Goal: Transaction & Acquisition: Purchase product/service

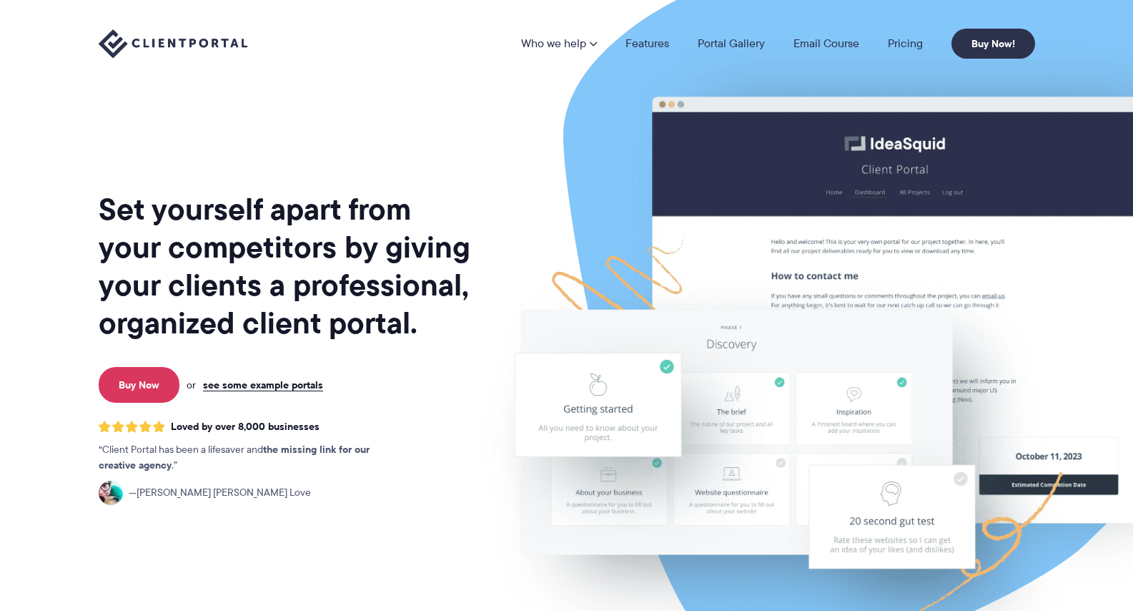
click at [779, 425] on img at bounding box center [855, 352] width 801 height 686
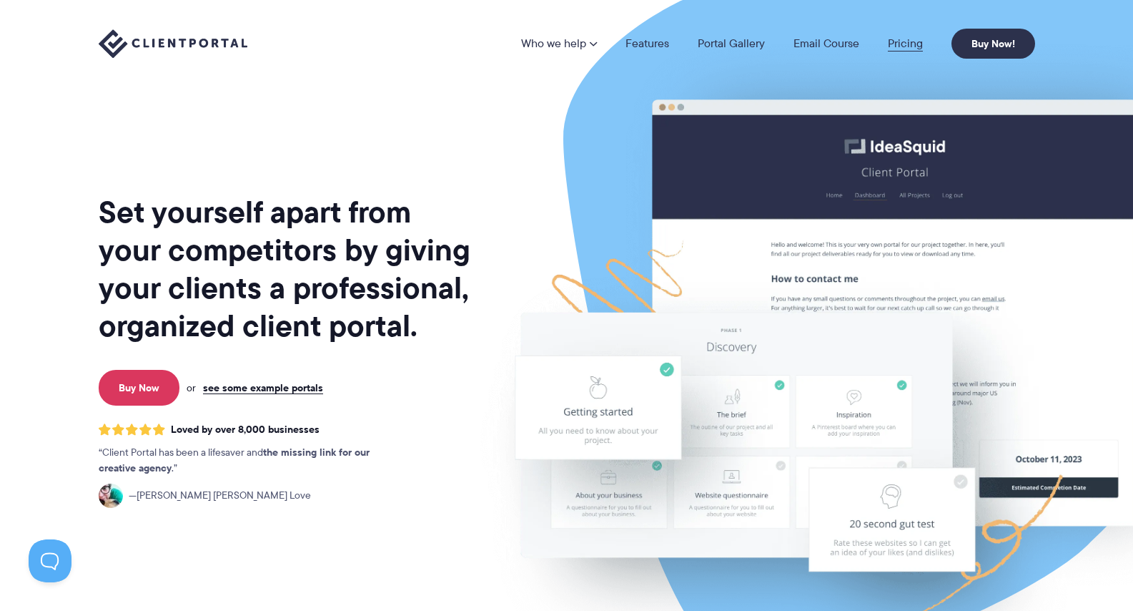
click at [902, 45] on link "Pricing" at bounding box center [905, 43] width 35 height 11
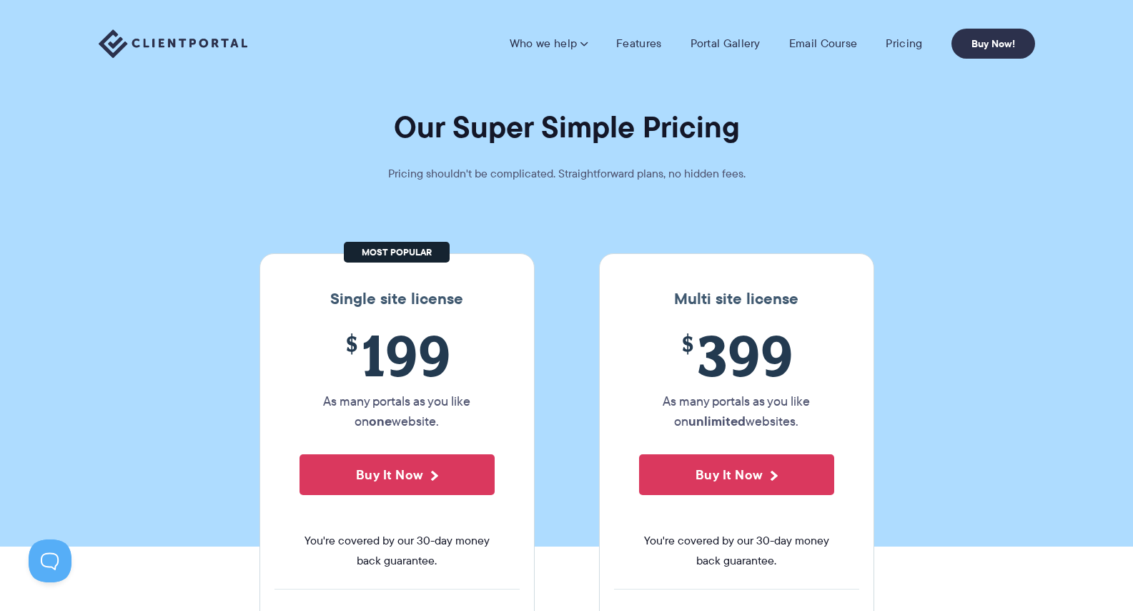
scroll to position [6, 0]
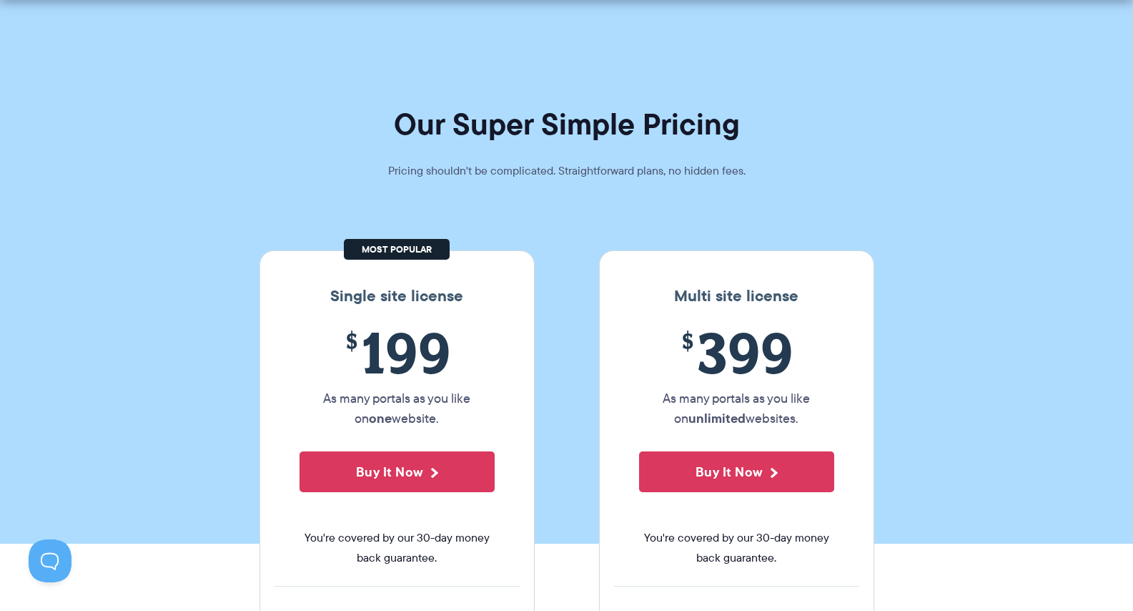
drag, startPoint x: 764, startPoint y: 392, endPoint x: 867, endPoint y: 418, distance: 106.3
click at [867, 418] on div "Multi site license $ 399 As many portals as you like on unlimited websites. Buy…" at bounding box center [736, 511] width 275 height 522
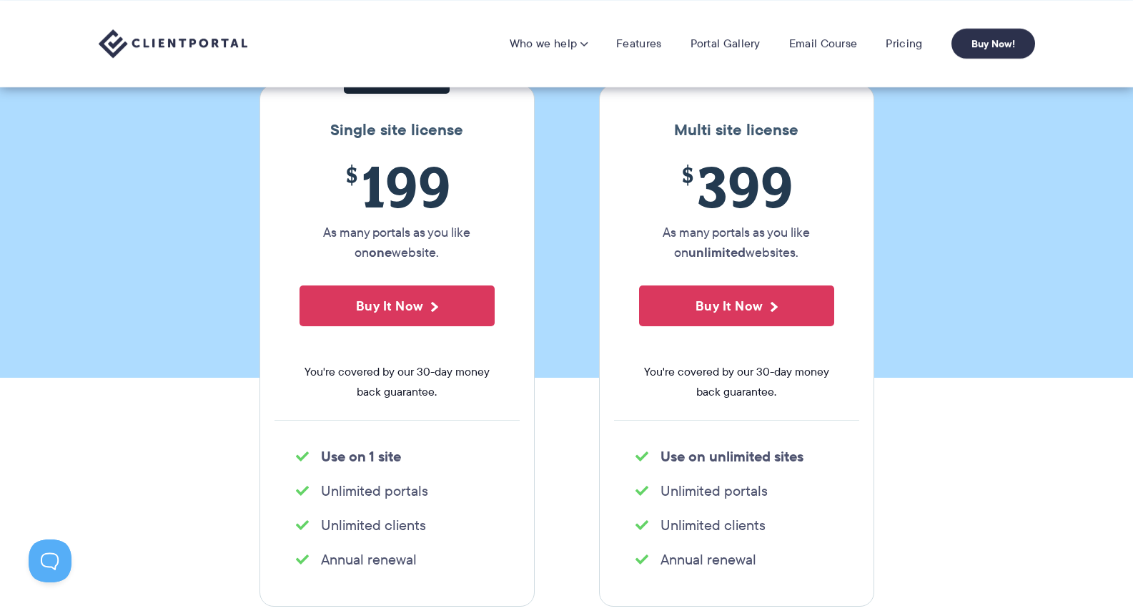
scroll to position [167, 0]
